Goal: Information Seeking & Learning: Learn about a topic

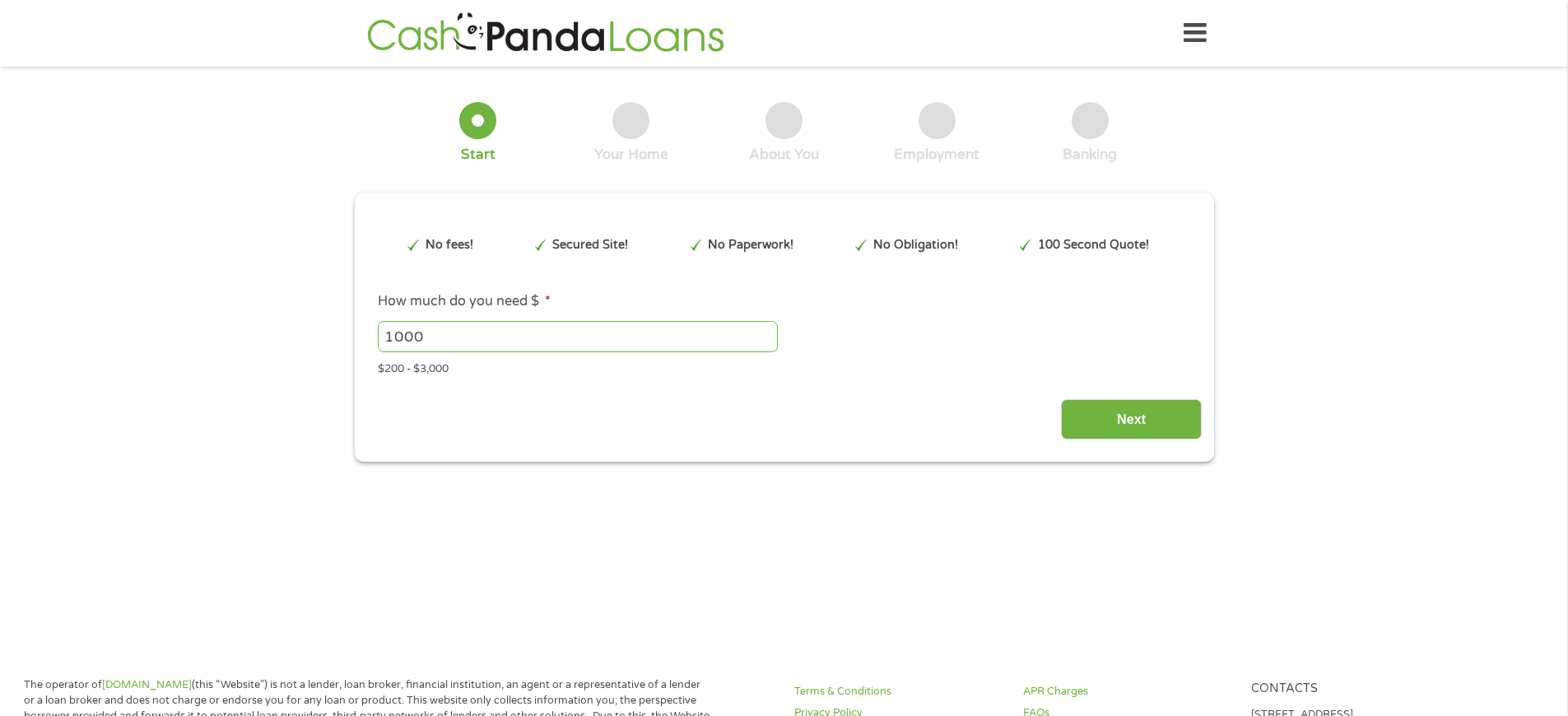
scroll to position [627, 0]
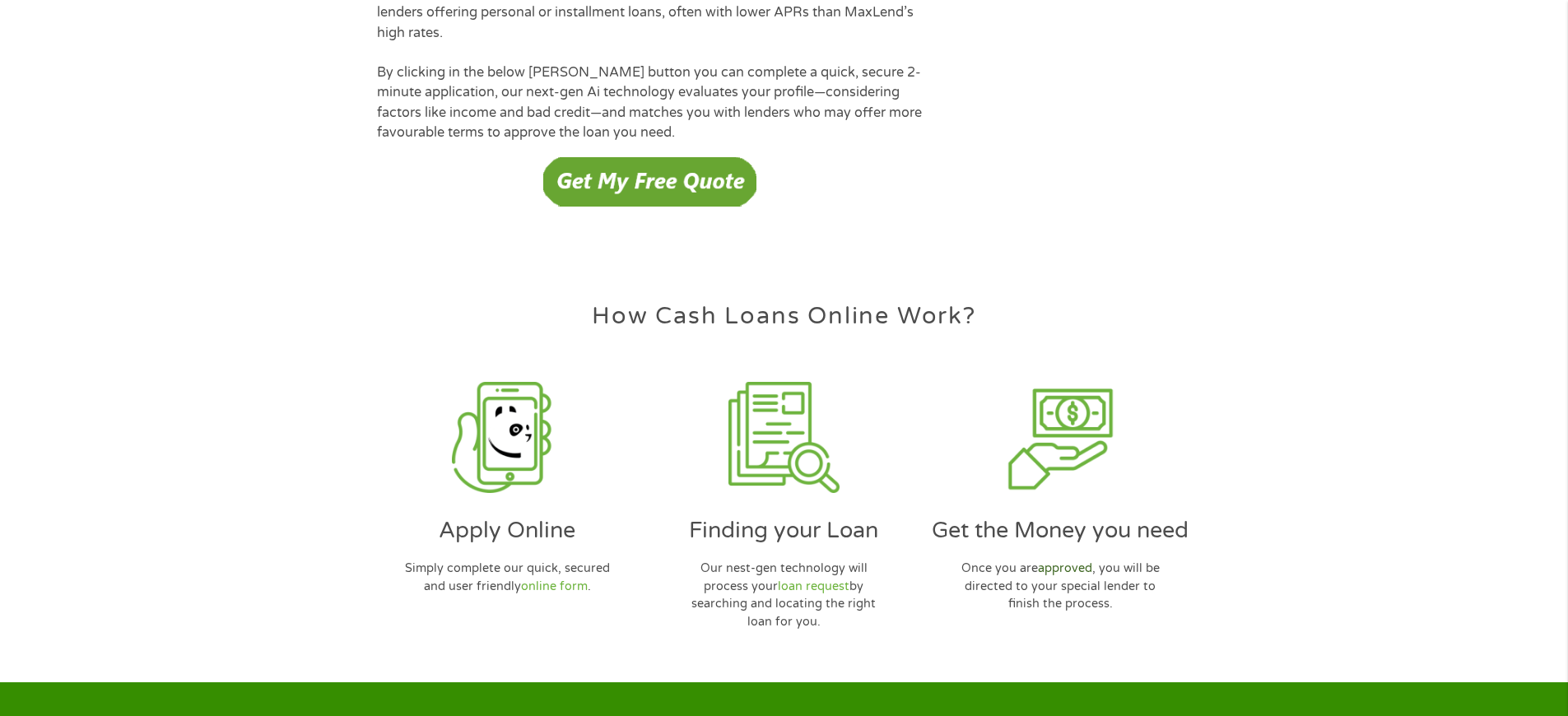
scroll to position [4761, 0]
